Goal: Task Accomplishment & Management: Manage account settings

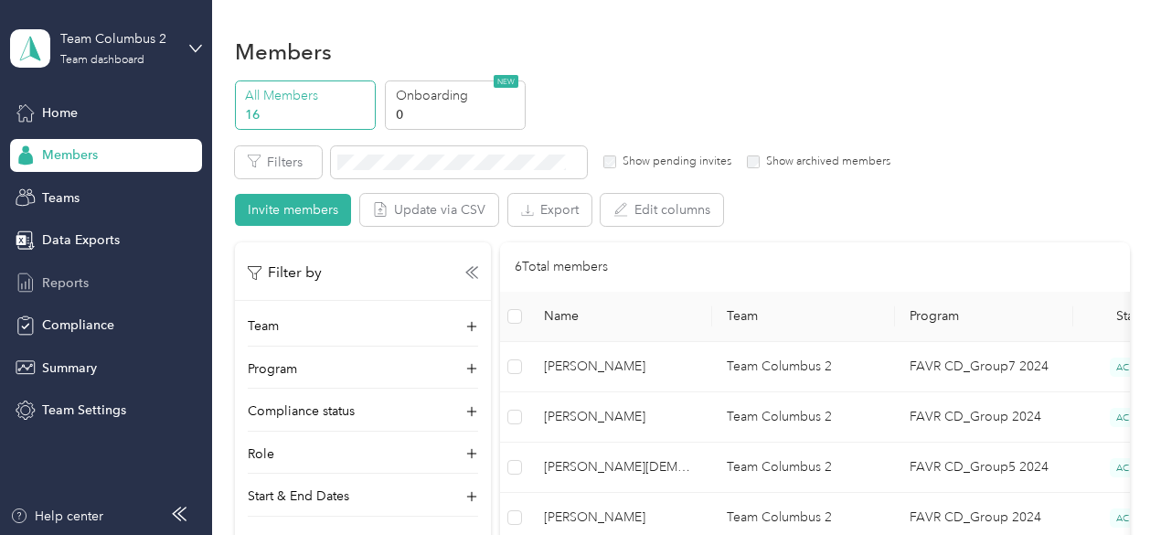
click at [80, 284] on span "Reports" at bounding box center [65, 282] width 47 height 19
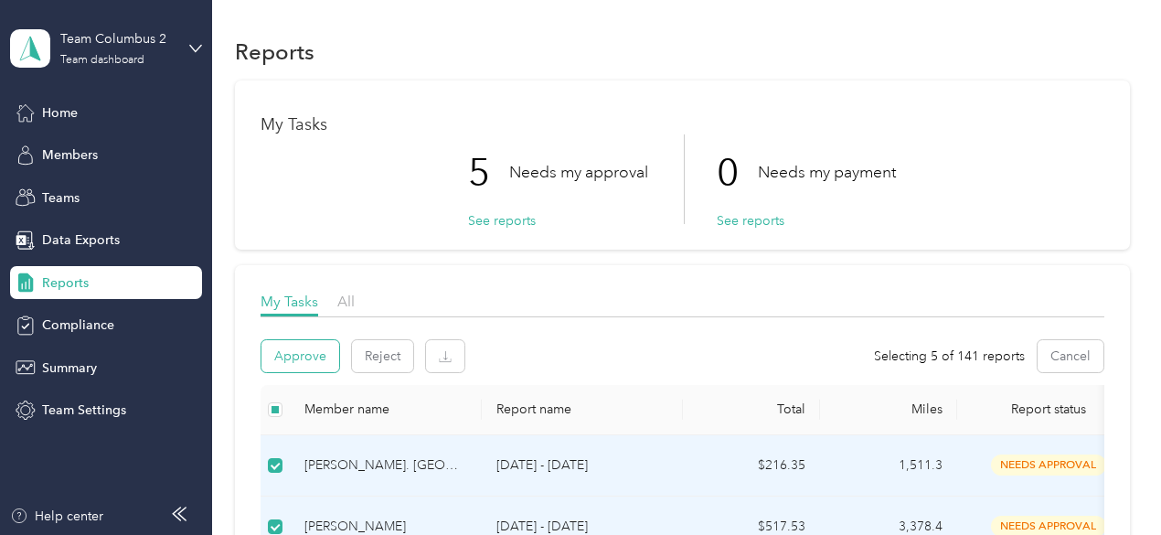
click at [309, 350] on button "Approve" at bounding box center [301, 356] width 78 height 32
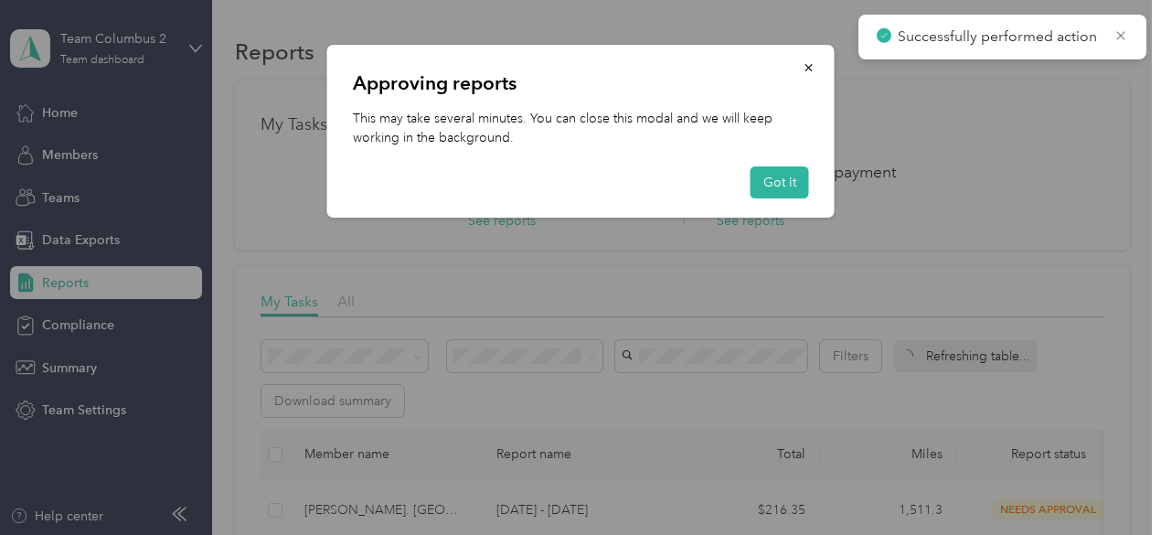
drag, startPoint x: 772, startPoint y: 178, endPoint x: 825, endPoint y: 185, distance: 53.4
click at [772, 178] on button "Got it" at bounding box center [780, 182] width 59 height 32
